Goal: Information Seeking & Learning: Check status

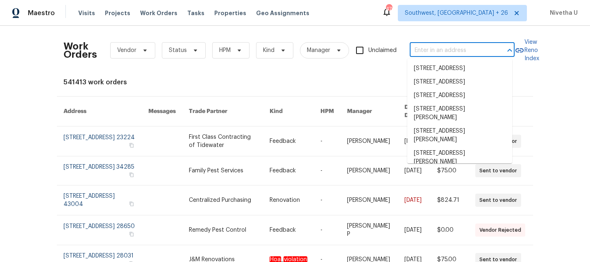
click at [429, 47] on input "text" at bounding box center [450, 50] width 82 height 13
paste input "7004 Pat Mell Pl SE Smyrna, GA 30080"
type input "7004 Pat Mell Pl SE Smyrna, GA 30080"
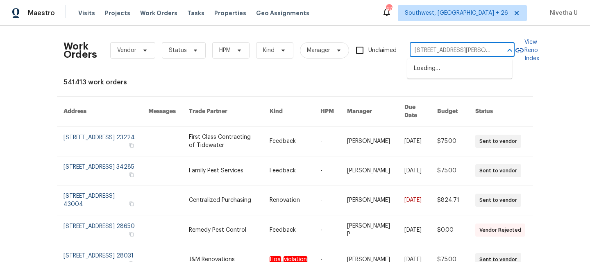
scroll to position [0, 27]
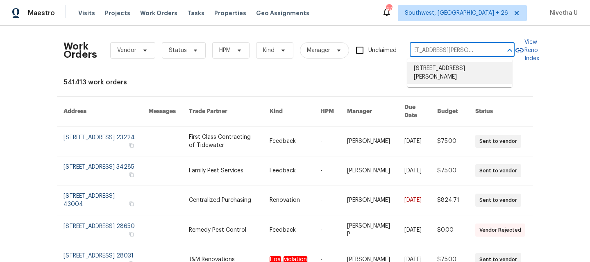
click at [442, 74] on li "7004 Pat Mell Pl SE, Smyrna, GA 30080" at bounding box center [459, 73] width 105 height 22
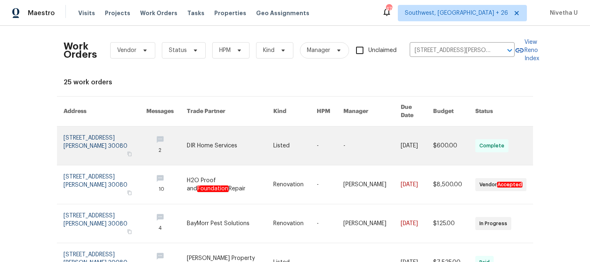
click at [68, 139] on link at bounding box center [104, 146] width 83 height 38
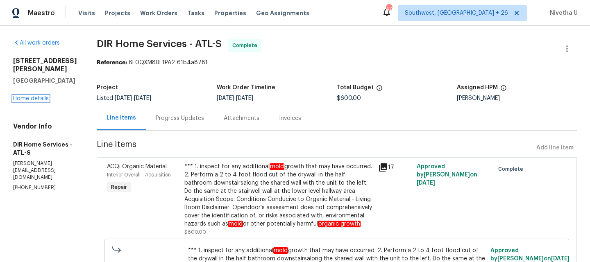
click at [28, 96] on link "Home details" at bounding box center [31, 99] width 36 height 6
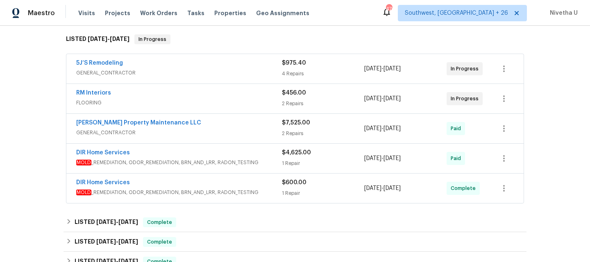
scroll to position [218, 0]
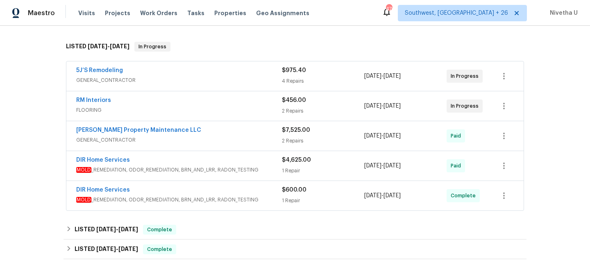
click at [267, 197] on span "MOLD _REMEDIATION, ODOR_REMEDIATION, BRN_AND_LRR, RADON_TESTING" at bounding box center [179, 200] width 206 height 8
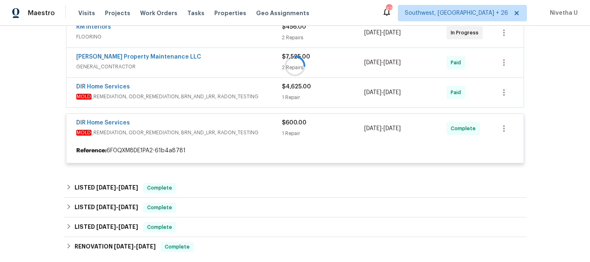
scroll to position [292, 0]
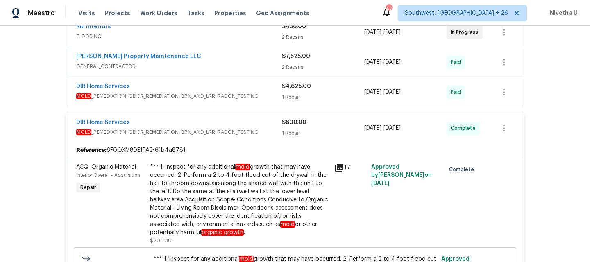
click at [264, 95] on span "MOLD _REMEDIATION, ODOR_REMEDIATION, BRN_AND_LRR, RADON_TESTING" at bounding box center [179, 96] width 206 height 8
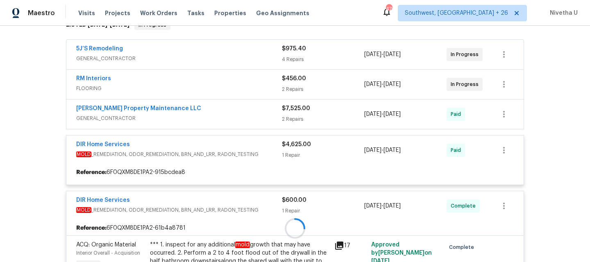
scroll to position [239, 0]
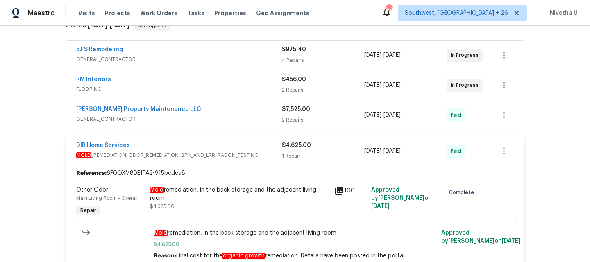
click at [264, 155] on span "MOLD _REMEDIATION, ODOR_REMEDIATION, BRN_AND_LRR, RADON_TESTING" at bounding box center [179, 155] width 206 height 8
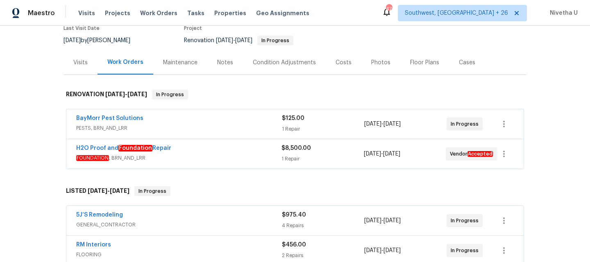
scroll to position [70, 0]
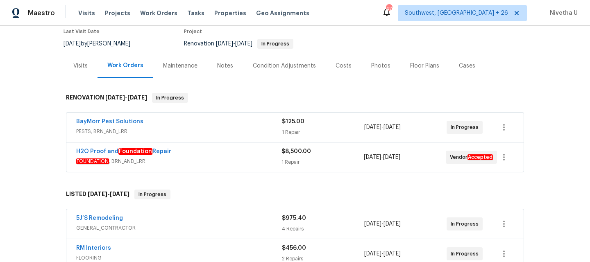
click at [253, 127] on div "BayMorr Pest Solutions" at bounding box center [179, 122] width 206 height 10
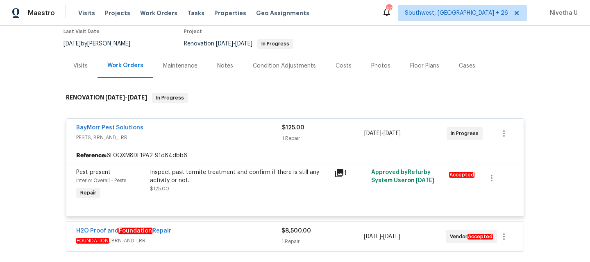
click at [253, 129] on div "BayMorr Pest Solutions" at bounding box center [179, 129] width 206 height 10
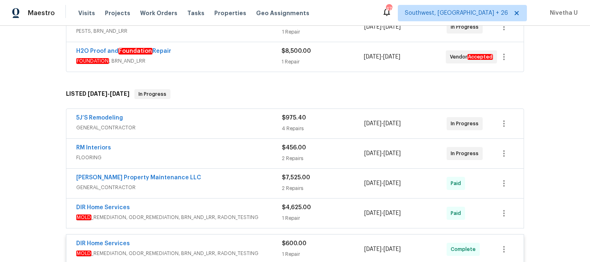
scroll to position [176, 0]
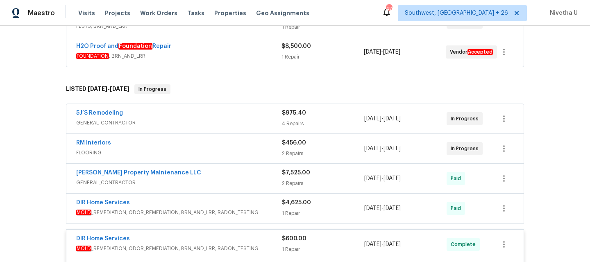
click at [232, 119] on span "GENERAL_CONTRACTOR" at bounding box center [179, 123] width 206 height 8
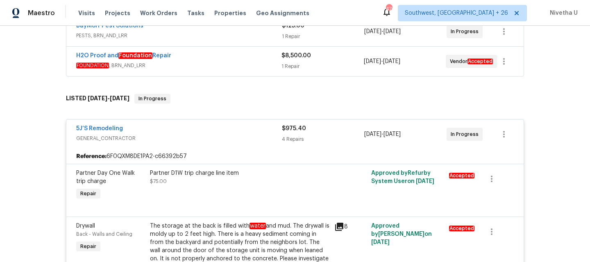
scroll to position [145, 0]
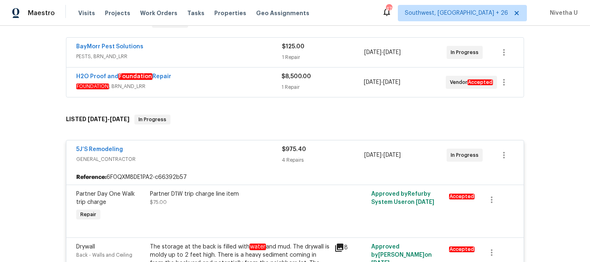
click at [223, 152] on div "5J’S Remodeling" at bounding box center [179, 150] width 206 height 10
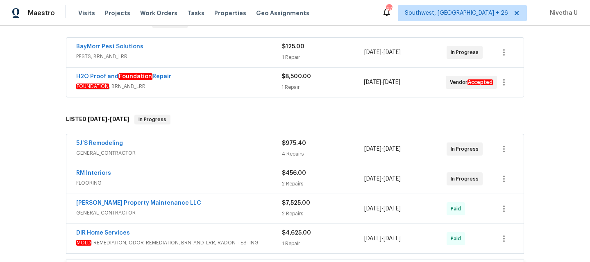
scroll to position [185, 0]
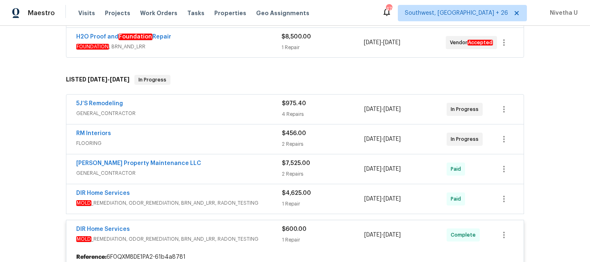
click at [231, 142] on span "FLOORING" at bounding box center [179, 143] width 206 height 8
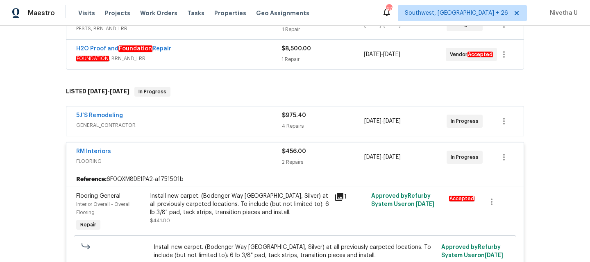
scroll to position [154, 0]
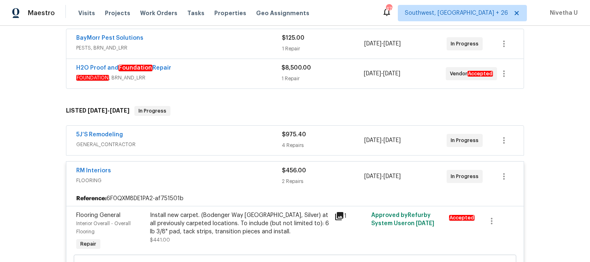
click at [229, 177] on span "FLOORING" at bounding box center [179, 180] width 206 height 8
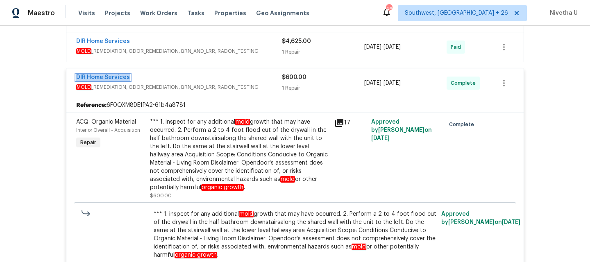
scroll to position [323, 0]
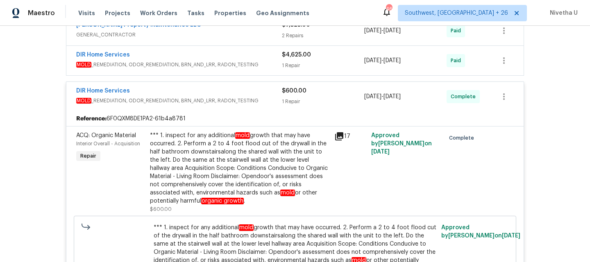
click at [260, 98] on span "MOLD _REMEDIATION, ODOR_REMEDIATION, BRN_AND_LRR, RADON_TESTING" at bounding box center [179, 101] width 206 height 8
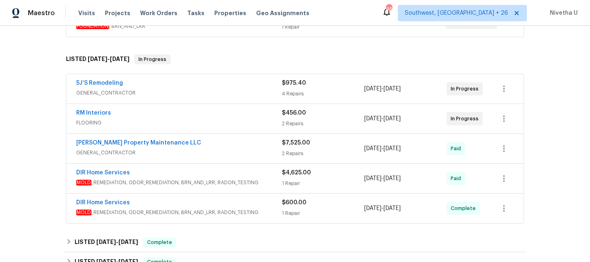
scroll to position [280, 0]
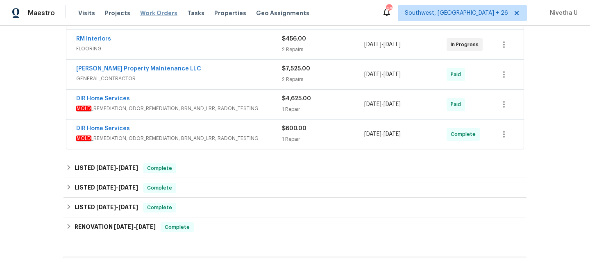
click at [142, 14] on span "Work Orders" at bounding box center [158, 13] width 37 height 8
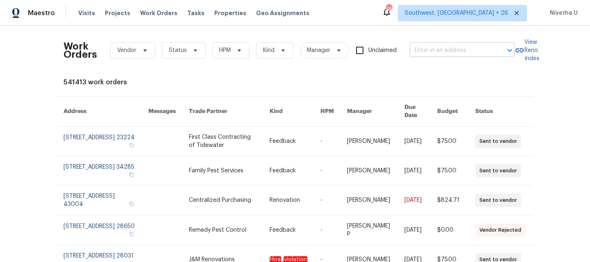
click at [440, 55] on input "text" at bounding box center [450, 50] width 82 height 13
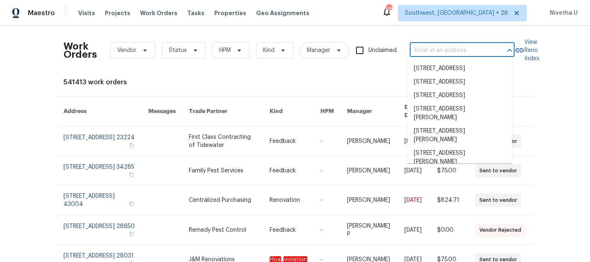
paste input "8701 E 109th Ter Kansas City, MO 64134"
type input "8701 E 109th Ter Kansas City, MO 64134"
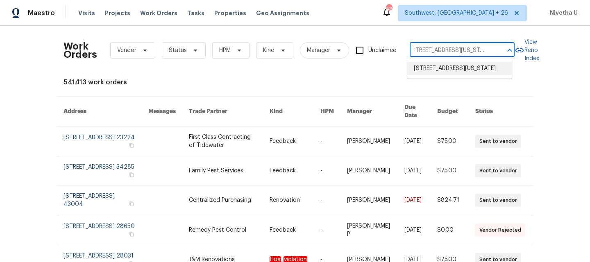
click at [436, 75] on li "8701 E 109th Ter, Kansas City, MO 64134" at bounding box center [459, 69] width 105 height 14
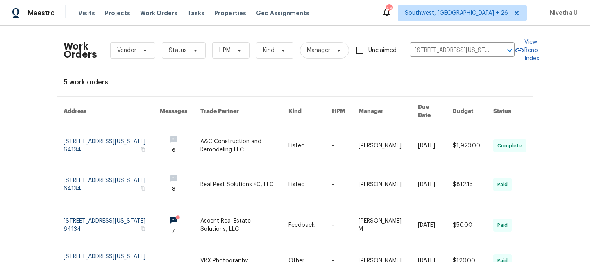
click at [77, 135] on link at bounding box center [111, 146] width 96 height 38
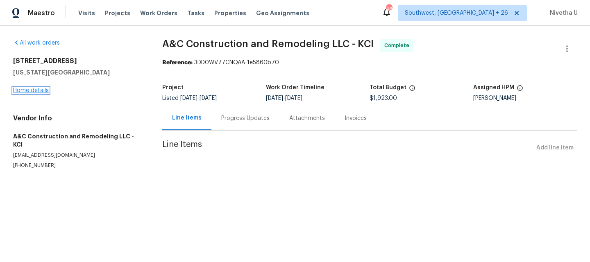
click at [23, 90] on link "Home details" at bounding box center [31, 91] width 36 height 6
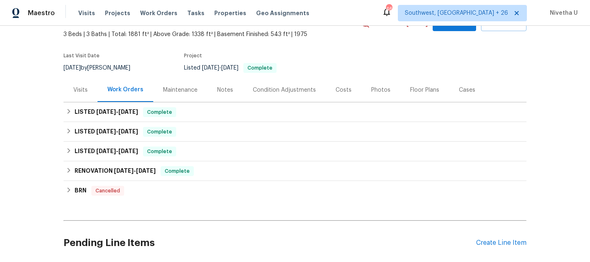
scroll to position [49, 0]
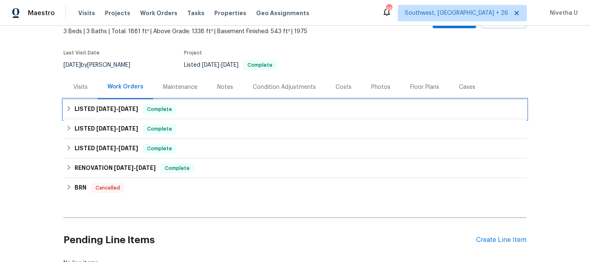
click at [181, 115] on div "LISTED 8/6/25 - 8/13/25 Complete" at bounding box center [294, 109] width 463 height 20
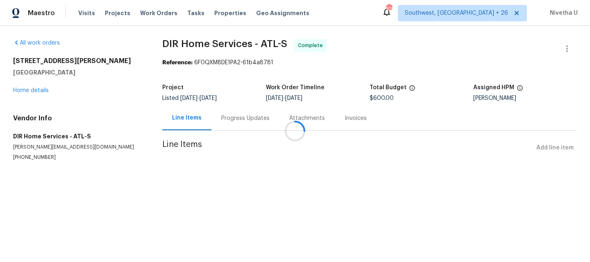
click at [279, 123] on div "Attachments" at bounding box center [306, 118] width 55 height 24
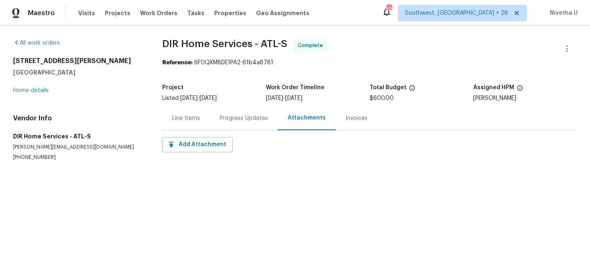
click at [234, 123] on div "Progress Updates" at bounding box center [244, 118] width 68 height 24
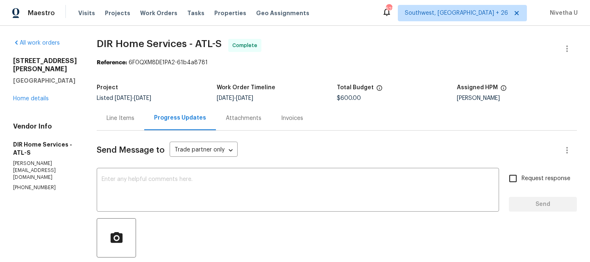
click at [122, 115] on div "Line Items" at bounding box center [120, 118] width 28 height 8
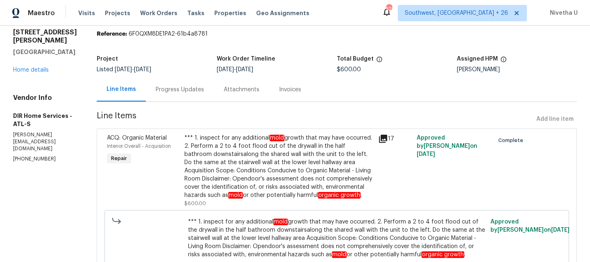
scroll to position [32, 0]
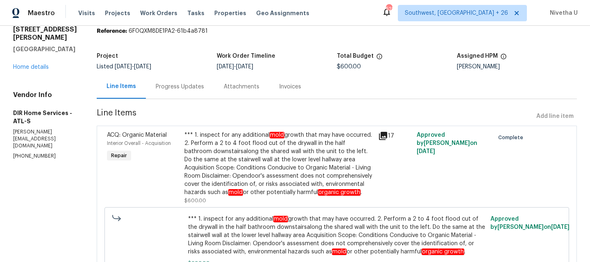
click at [244, 153] on div "*** 1. inspect for any additional mold growth that may have occurred. 2. Perfor…" at bounding box center [278, 164] width 189 height 66
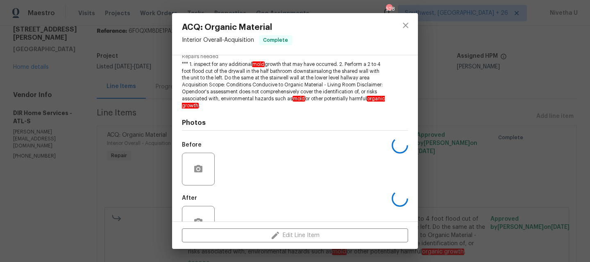
scroll to position [115, 0]
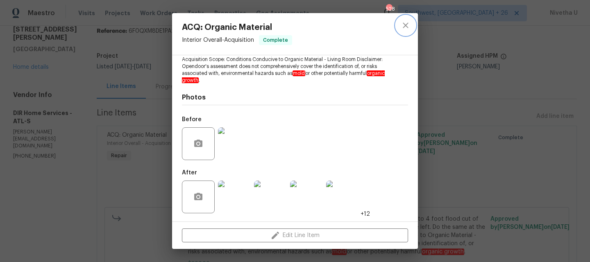
click at [407, 26] on icon "close" at bounding box center [404, 25] width 5 height 5
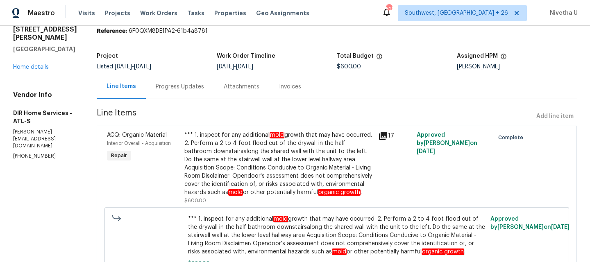
click at [205, 92] on div "Progress Updates" at bounding box center [180, 87] width 68 height 24
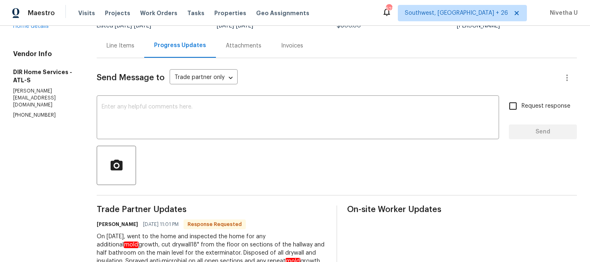
scroll to position [177, 0]
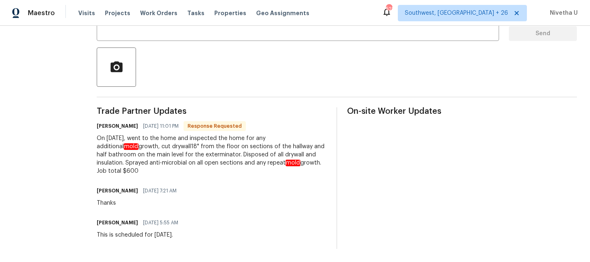
drag, startPoint x: 276, startPoint y: 133, endPoint x: 303, endPoint y: 134, distance: 26.7
click at [303, 134] on div "On [DATE], went to the home and inspected the home for any additional mold grow…" at bounding box center [212, 154] width 230 height 41
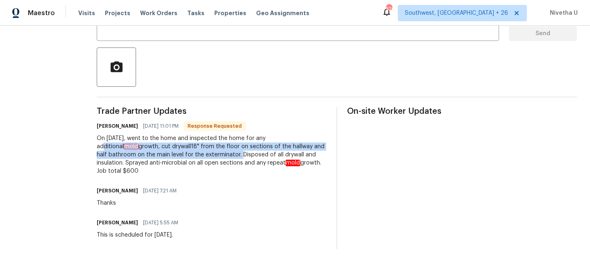
copy div "additional mold growth, cut drywall18" from the floor on sections of the hallwa…"
click at [206, 151] on div "On [DATE], went to the home and inspected the home for any additional mold grow…" at bounding box center [212, 154] width 230 height 41
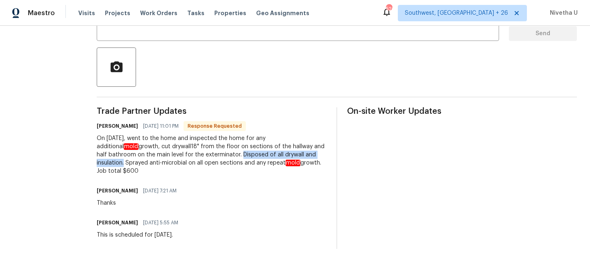
drag, startPoint x: 206, startPoint y: 150, endPoint x: 307, endPoint y: 150, distance: 101.1
click at [307, 150] on div "On [DATE], went to the home and inspected the home for any additional mold grow…" at bounding box center [212, 154] width 230 height 41
copy div "Disposed of all drywall and insulation"
